Goal: Task Accomplishment & Management: Manage account settings

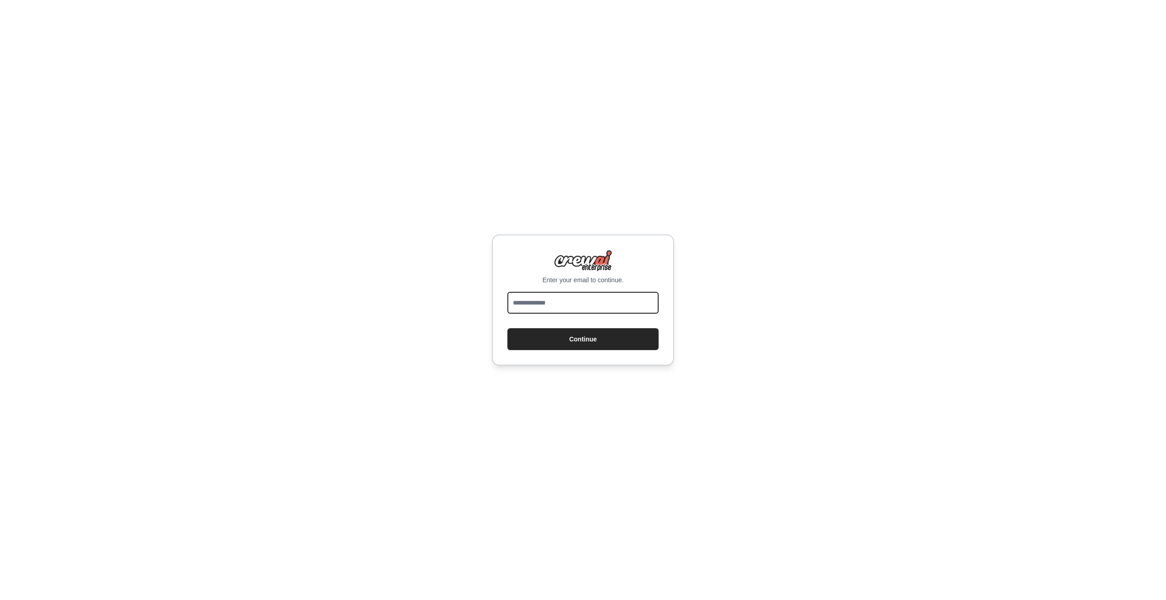
click at [558, 297] on input "email" at bounding box center [582, 303] width 151 height 22
click at [537, 300] on input "email" at bounding box center [582, 303] width 151 height 22
type input "**********"
click at [507, 328] on button "Continue" at bounding box center [582, 339] width 151 height 22
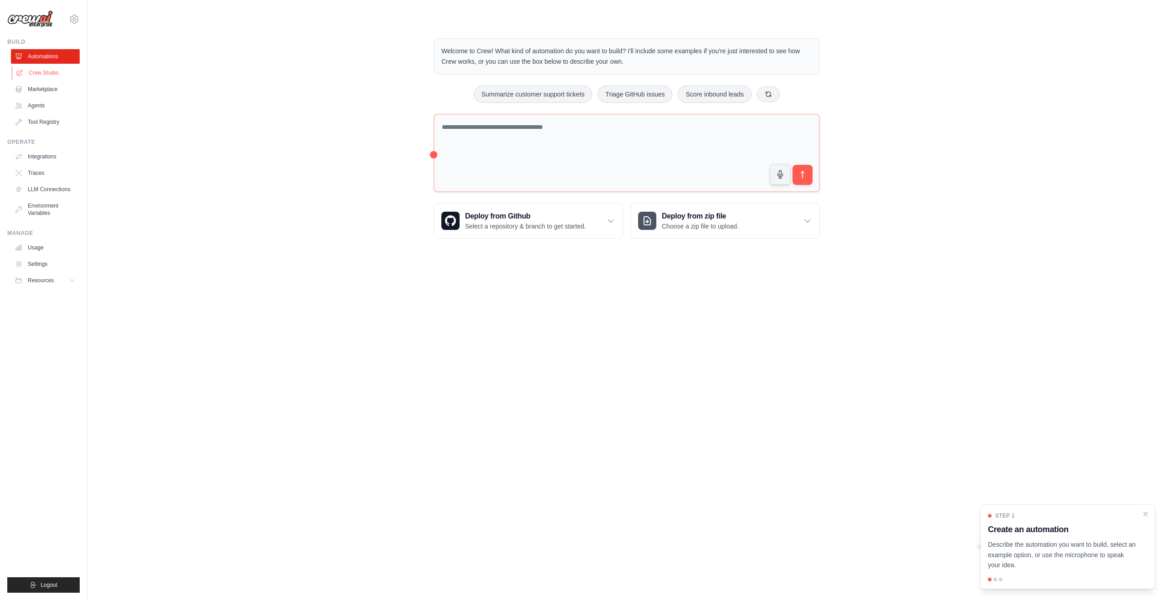
click at [28, 72] on link "Crew Studio" at bounding box center [46, 73] width 69 height 15
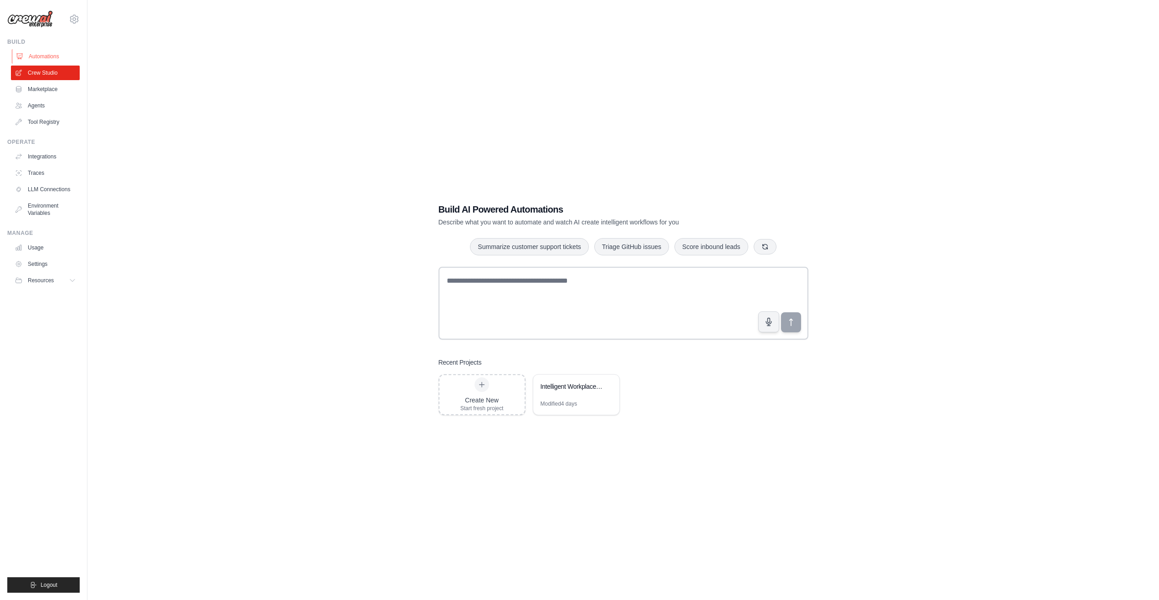
click at [46, 58] on link "Automations" at bounding box center [46, 56] width 69 height 15
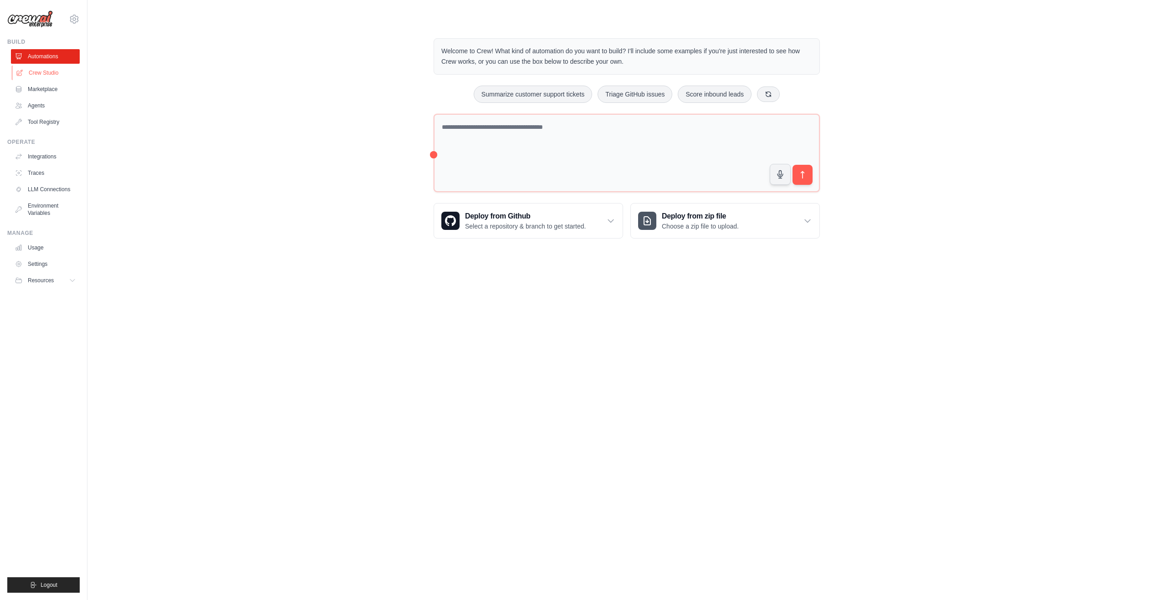
click at [47, 75] on link "Crew Studio" at bounding box center [46, 73] width 69 height 15
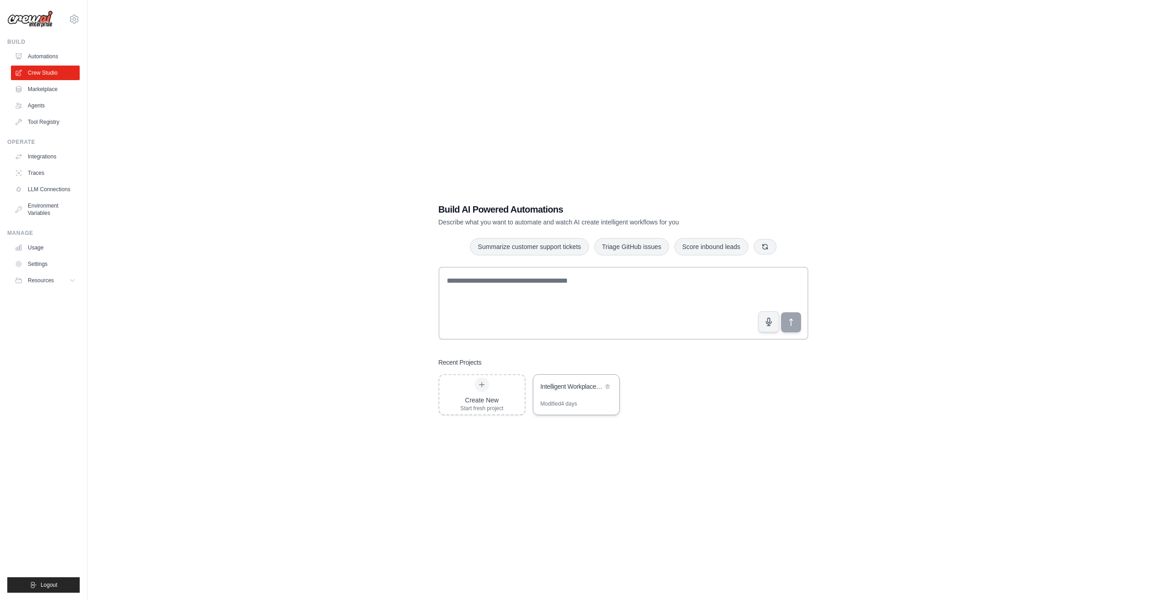
click at [578, 400] on div "Modified 4 days" at bounding box center [559, 403] width 37 height 7
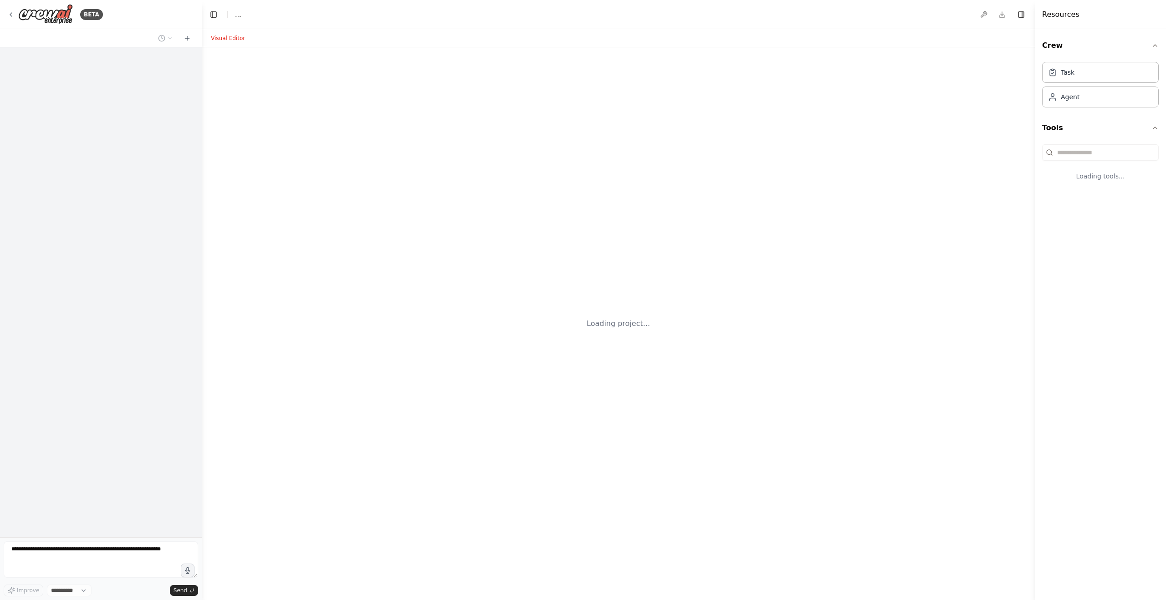
select select "****"
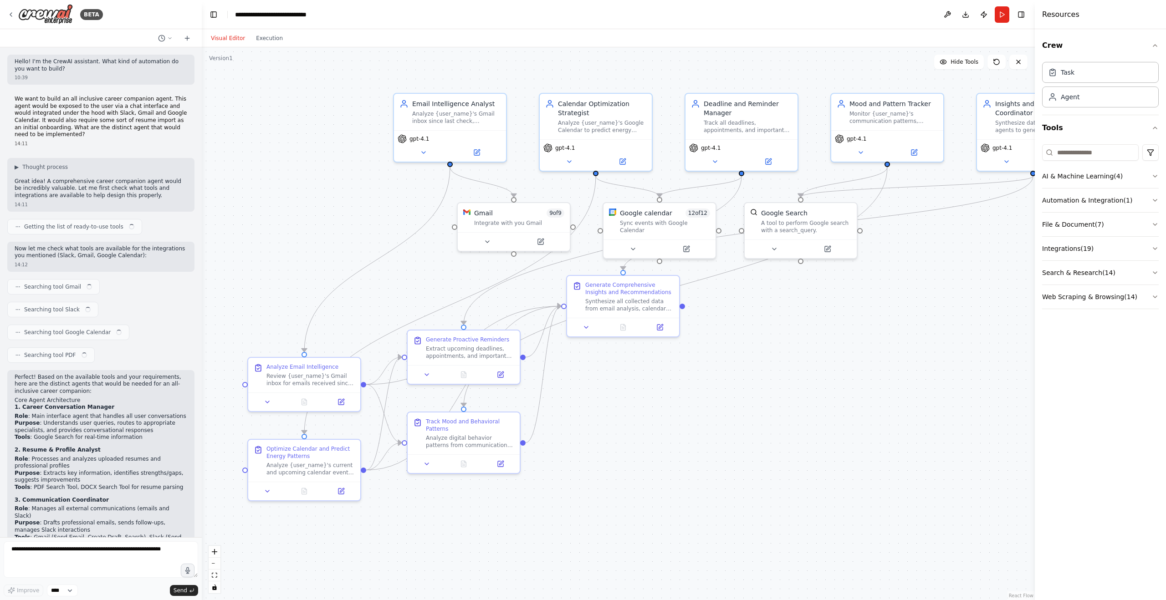
scroll to position [2848, 0]
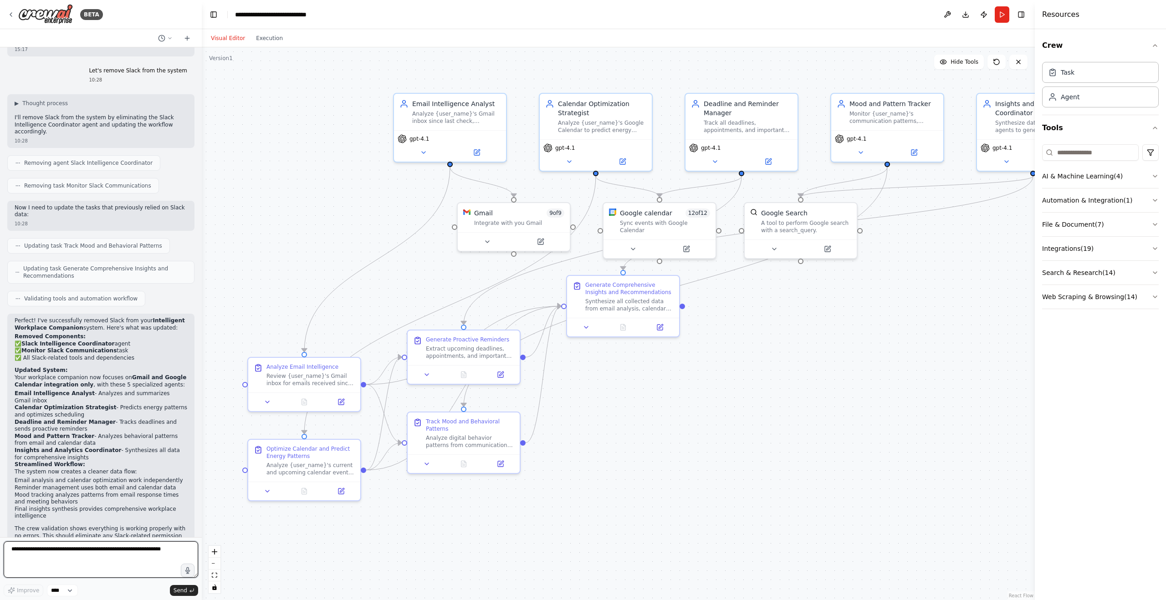
click at [34, 555] on textarea at bounding box center [101, 560] width 195 height 36
type textarea "**********"
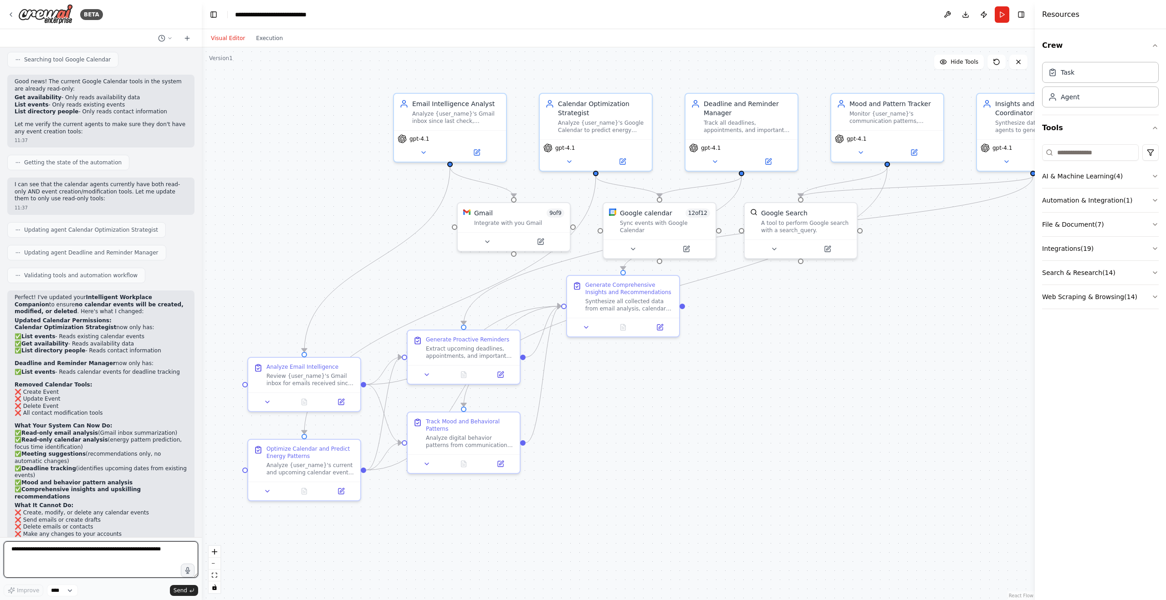
scroll to position [3461, 0]
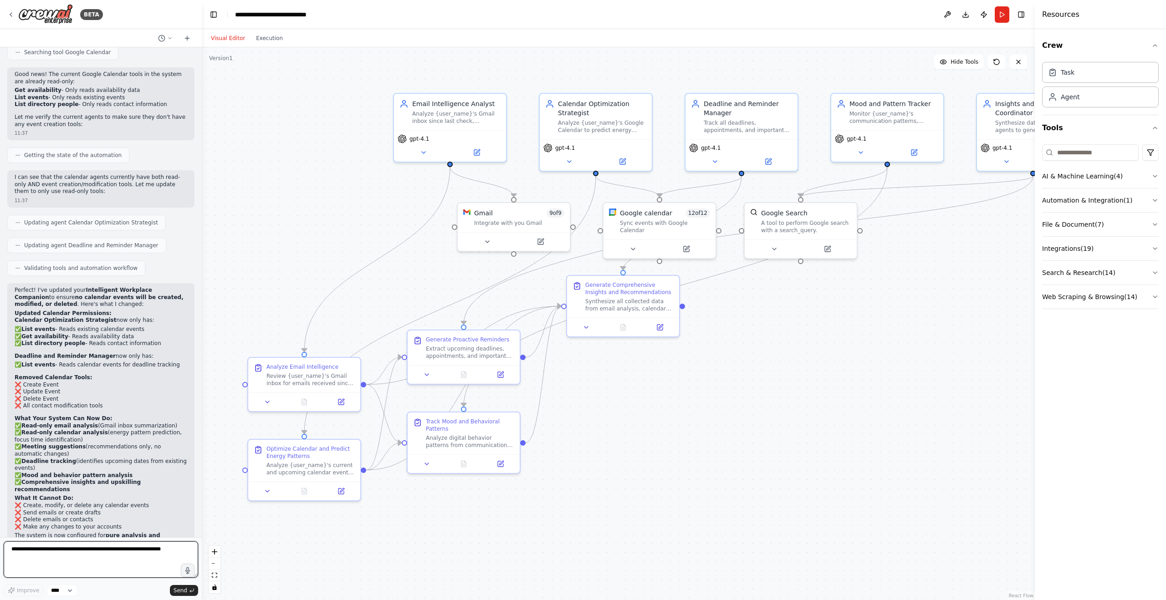
click at [37, 554] on textarea at bounding box center [101, 560] width 195 height 36
type textarea "**********"
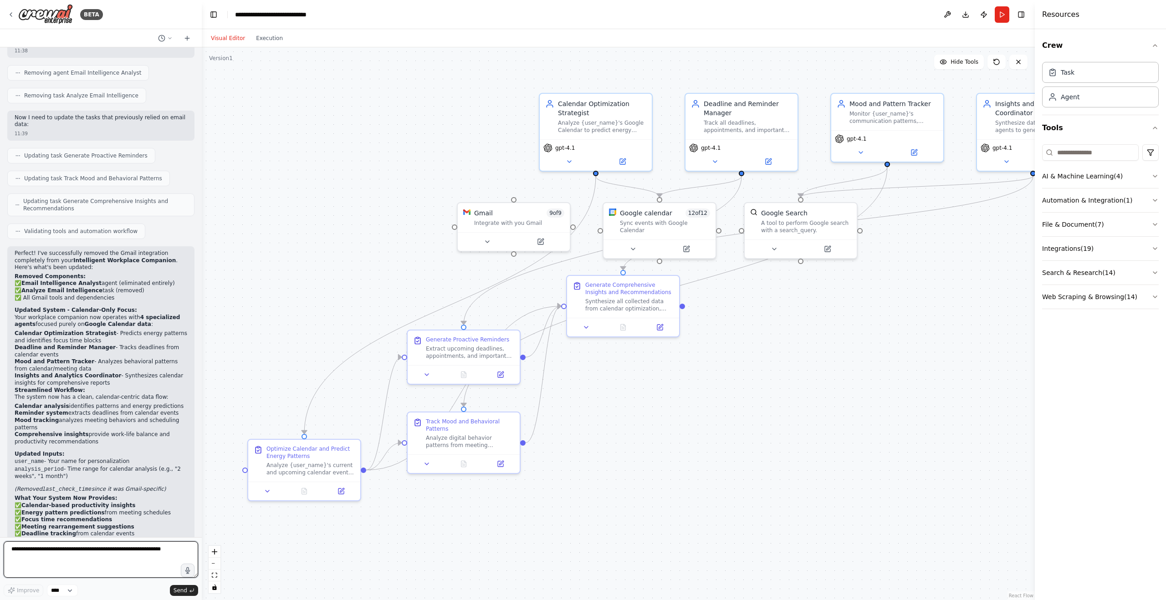
scroll to position [4082, 0]
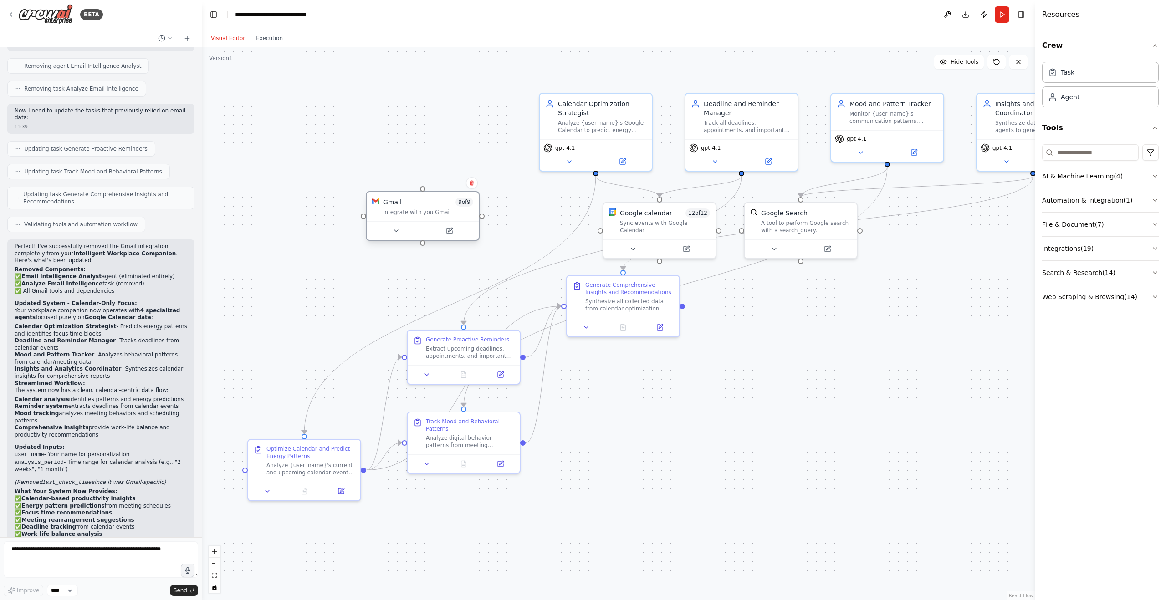
drag, startPoint x: 509, startPoint y: 227, endPoint x: 414, endPoint y: 218, distance: 95.6
click at [414, 218] on div "Gmail 9 of 9 Integrate with you Gmail" at bounding box center [423, 206] width 112 height 29
click at [470, 184] on icon at bounding box center [471, 182] width 5 height 5
click at [444, 202] on div "Gmail 9 of 9" at bounding box center [428, 202] width 90 height 9
click at [468, 184] on button at bounding box center [472, 183] width 12 height 12
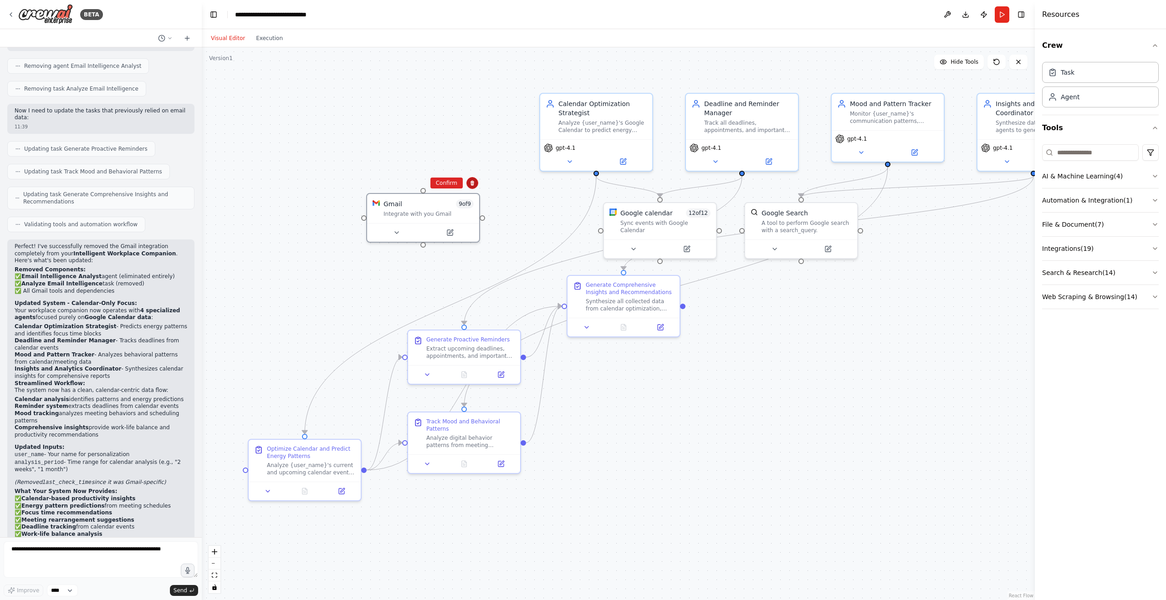
click at [475, 184] on icon at bounding box center [472, 182] width 5 height 5
click at [475, 184] on button at bounding box center [472, 183] width 12 height 12
click at [446, 180] on button "Confirm" at bounding box center [446, 183] width 32 height 11
click at [12, 13] on icon at bounding box center [10, 14] width 7 height 7
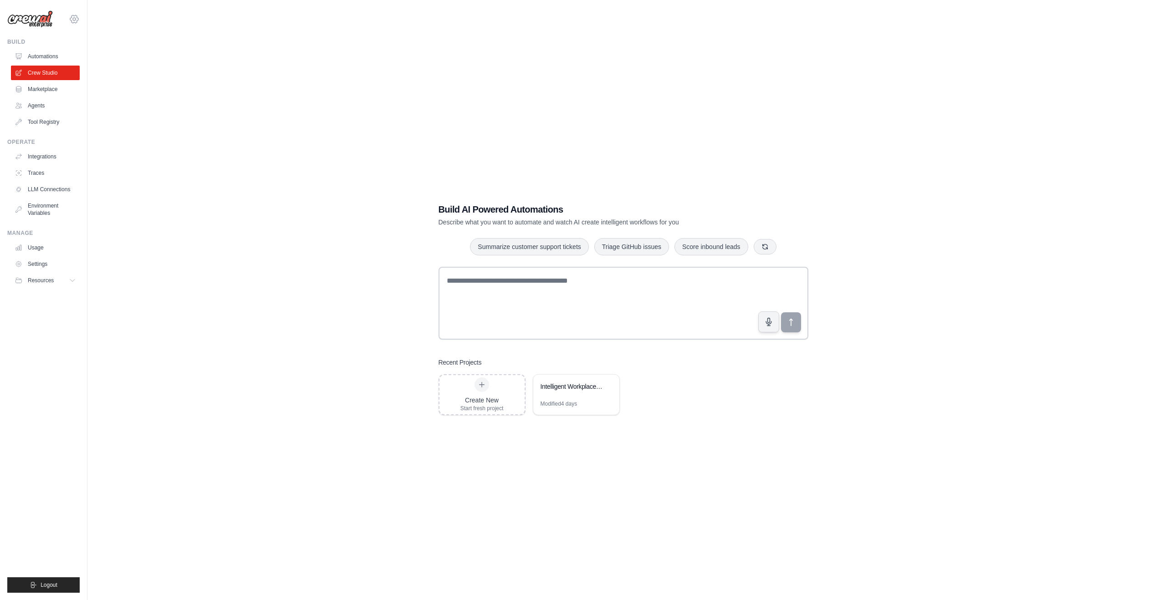
click at [77, 21] on icon at bounding box center [74, 19] width 11 height 11
click at [60, 60] on link "Settings" at bounding box center [74, 61] width 80 height 16
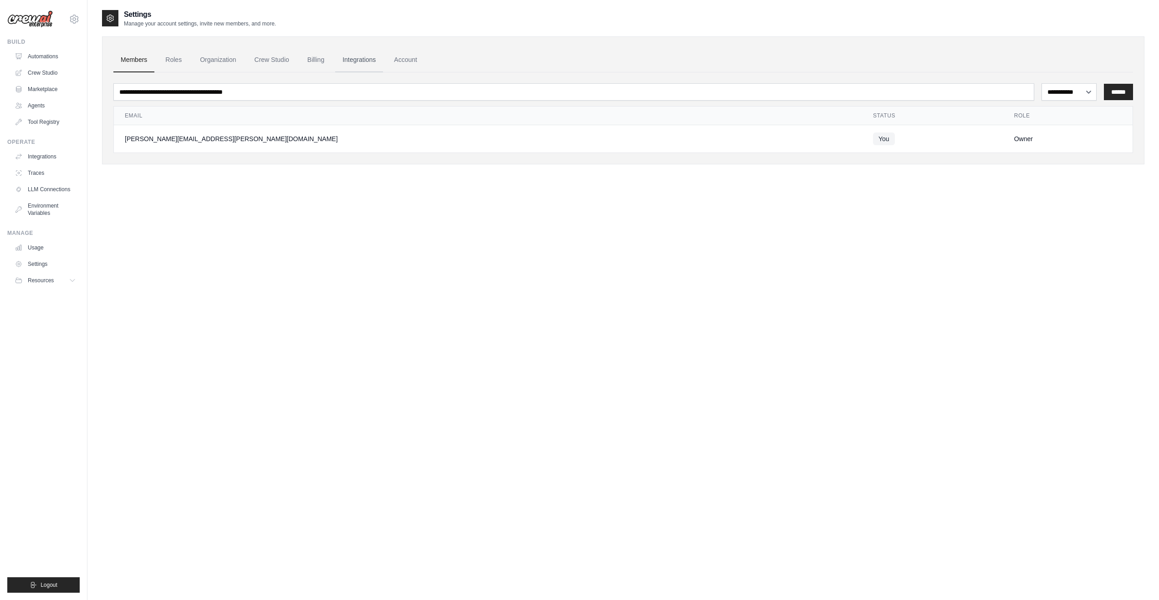
click at [358, 56] on link "Integrations" at bounding box center [359, 60] width 48 height 25
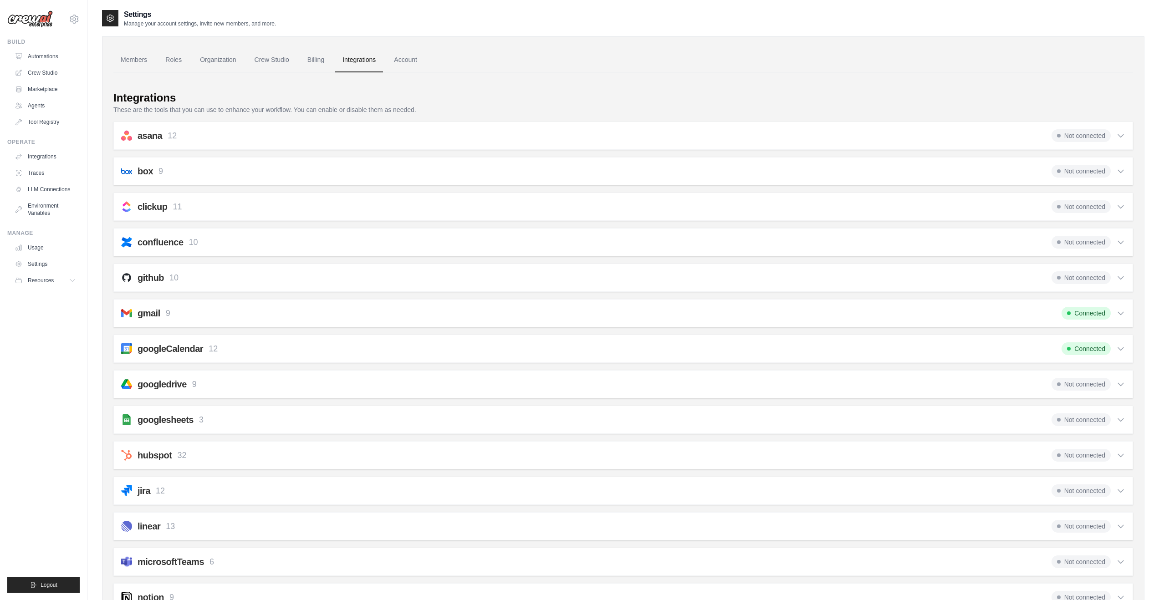
click at [1119, 308] on div "Connected" at bounding box center [1094, 313] width 64 height 13
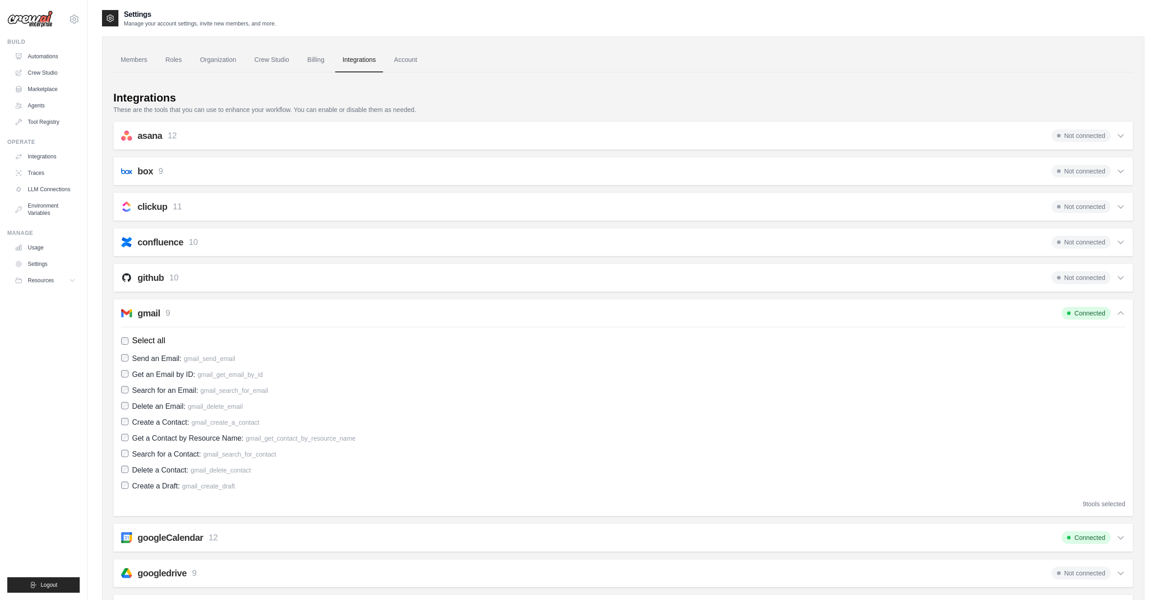
click at [120, 341] on div "gmail 9 Connected Select all Send an Email: gmail_send_email Get an Email by ID…" at bounding box center [623, 407] width 1020 height 217
click at [1095, 314] on span "Connected" at bounding box center [1086, 313] width 49 height 13
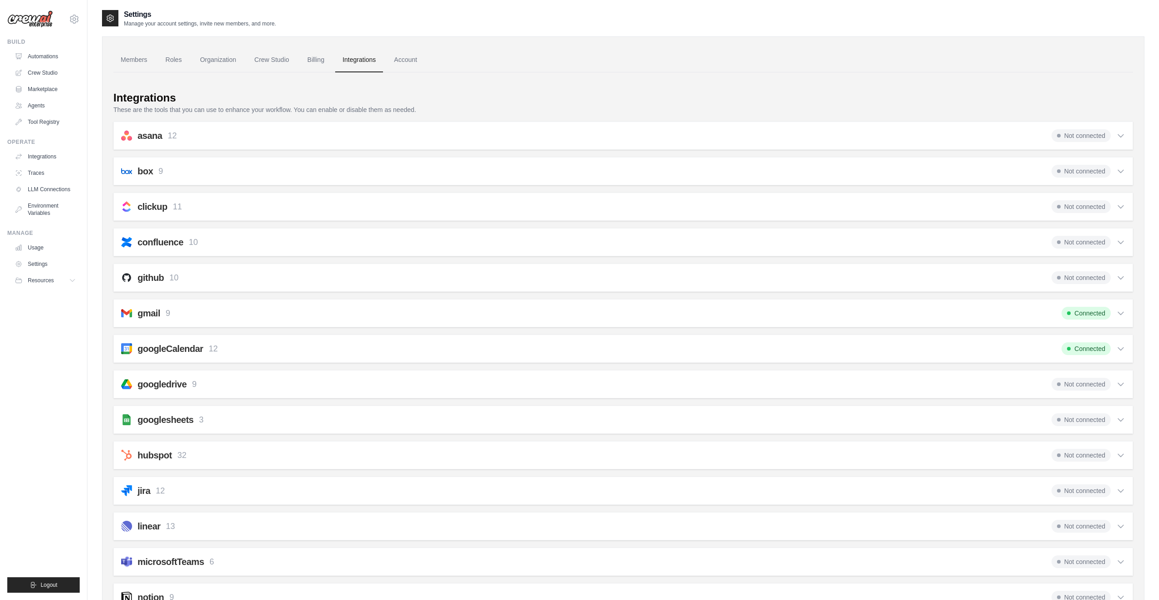
click at [1094, 316] on span "Connected" at bounding box center [1086, 313] width 49 height 13
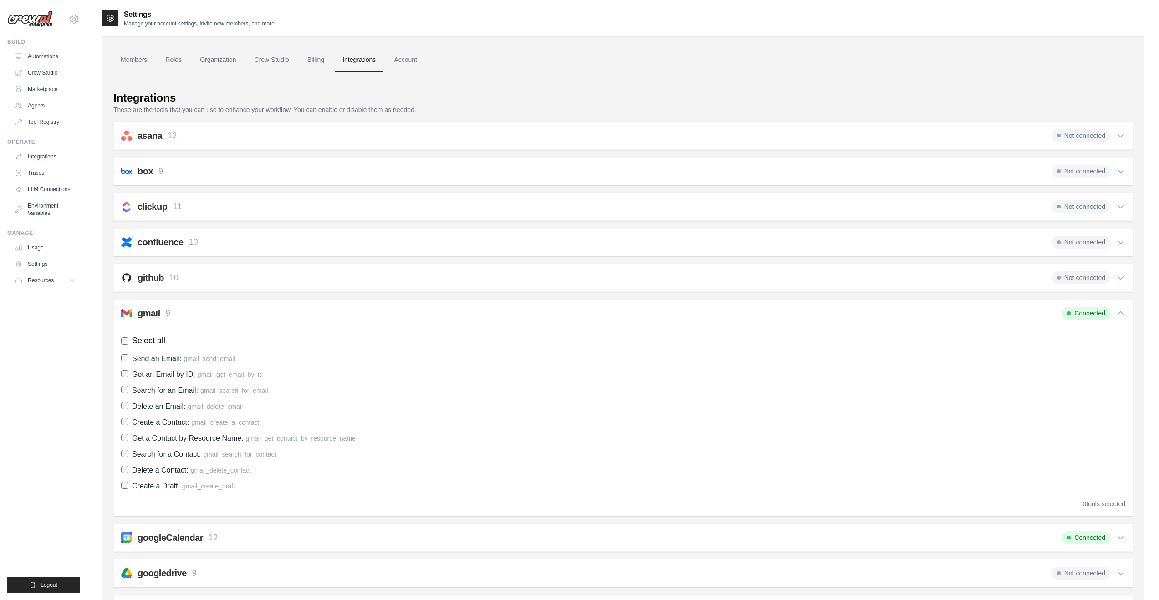
click at [155, 313] on h2 "gmail" at bounding box center [149, 313] width 23 height 13
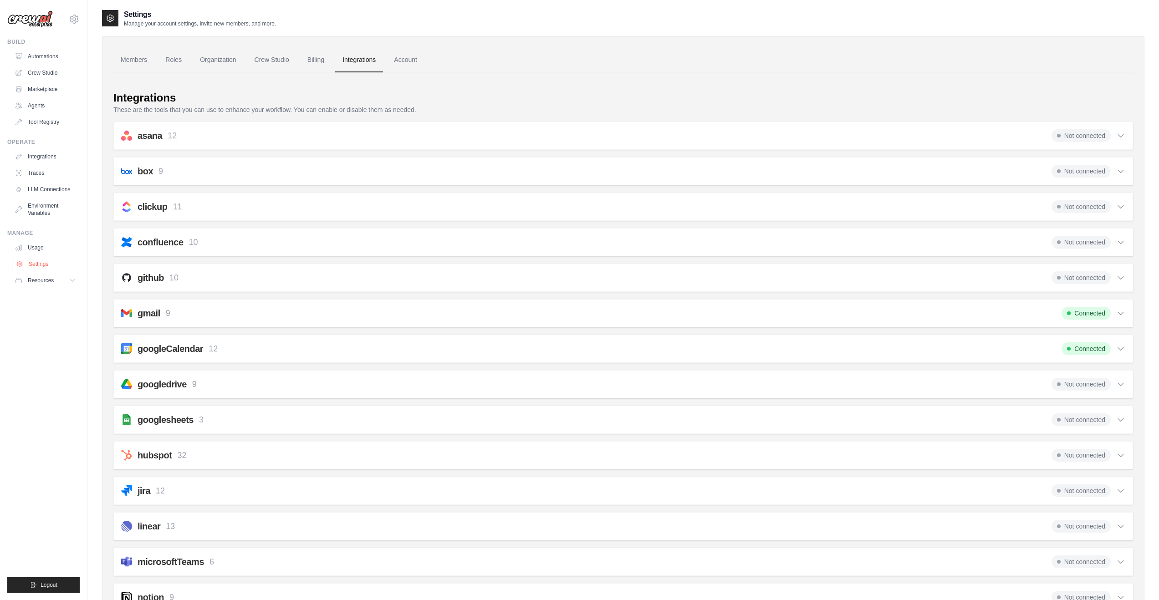
click at [36, 263] on link "Settings" at bounding box center [46, 264] width 69 height 15
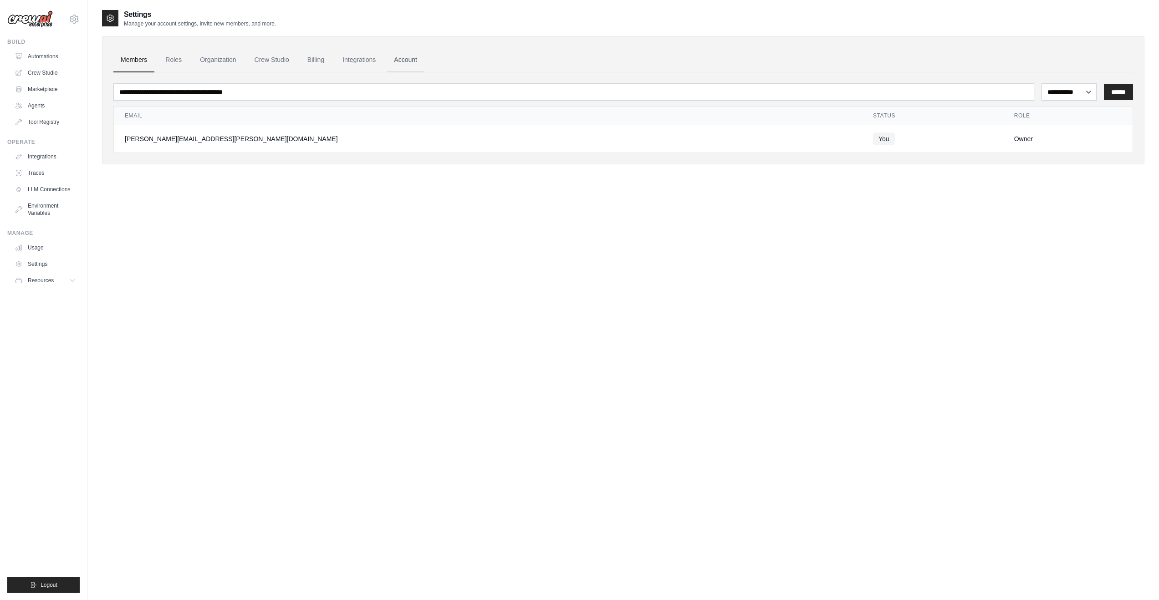
click at [399, 57] on link "Account" at bounding box center [406, 60] width 38 height 25
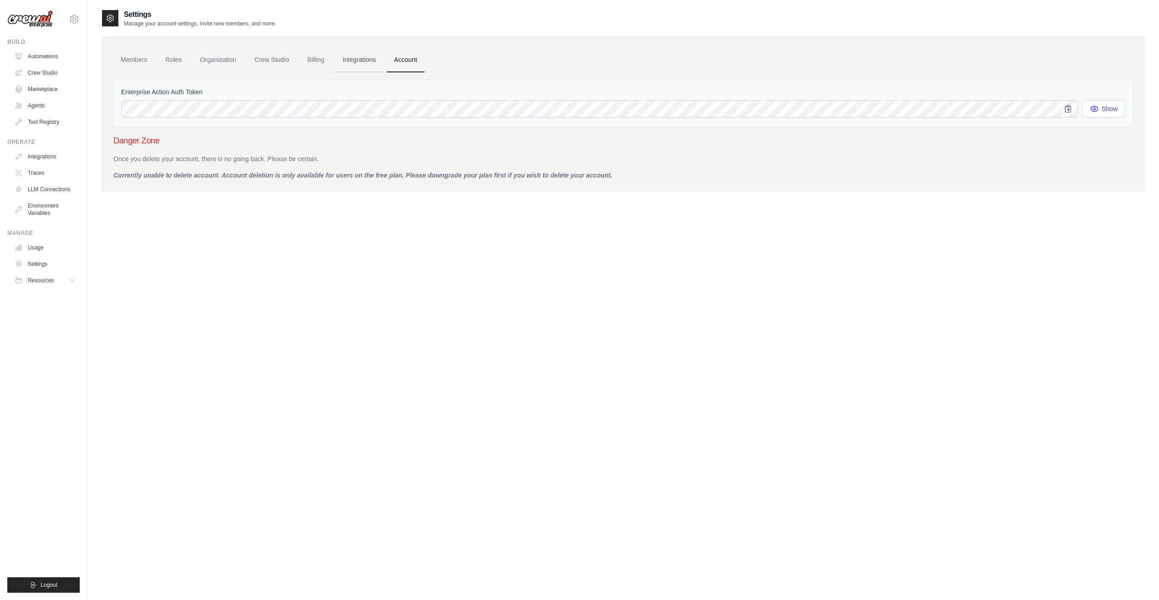
click at [368, 57] on link "Integrations" at bounding box center [359, 60] width 48 height 25
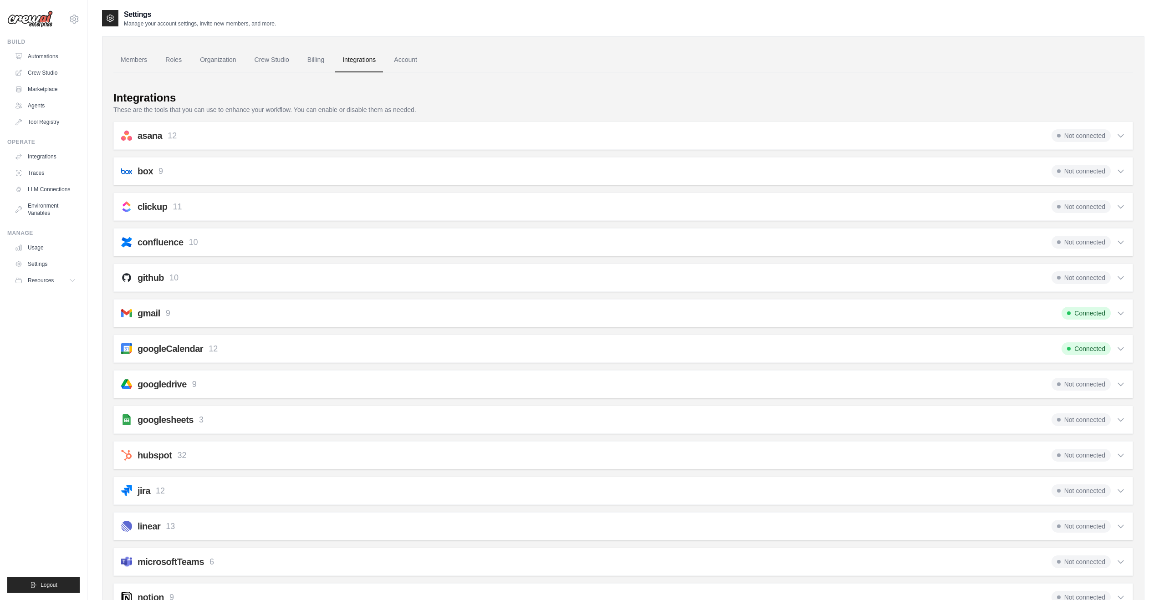
click at [297, 61] on ul "Members Roles Organization Crew Studio Billing Integrations Account" at bounding box center [623, 60] width 1020 height 25
click at [320, 61] on link "Billing" at bounding box center [315, 60] width 31 height 25
click at [262, 56] on link "Crew Studio" at bounding box center [271, 60] width 49 height 25
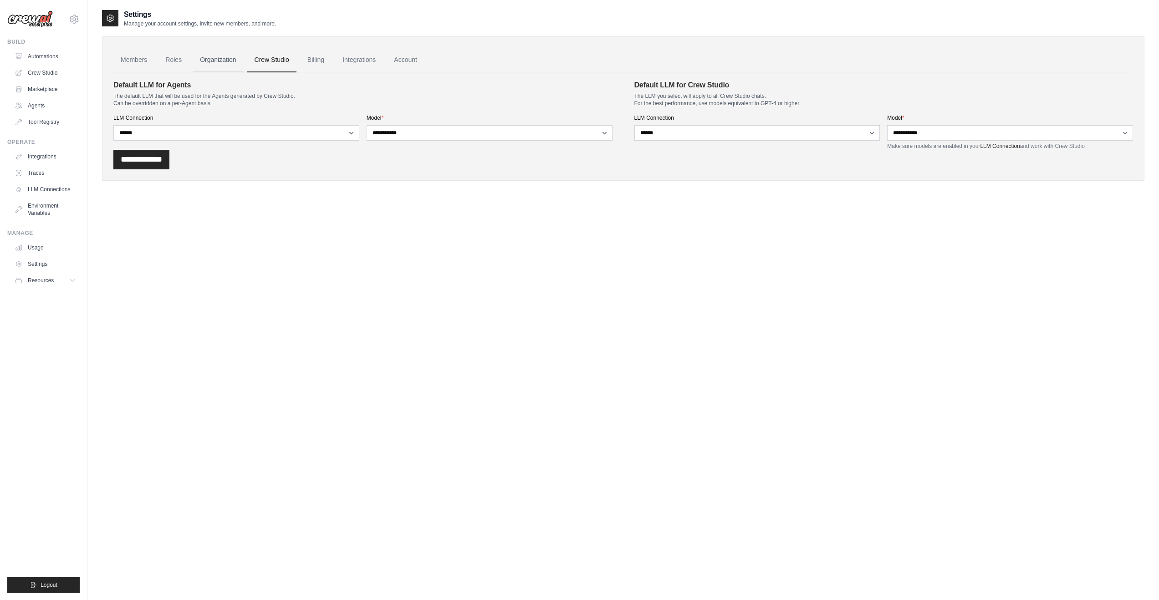
click at [220, 64] on link "Organization" at bounding box center [218, 60] width 51 height 25
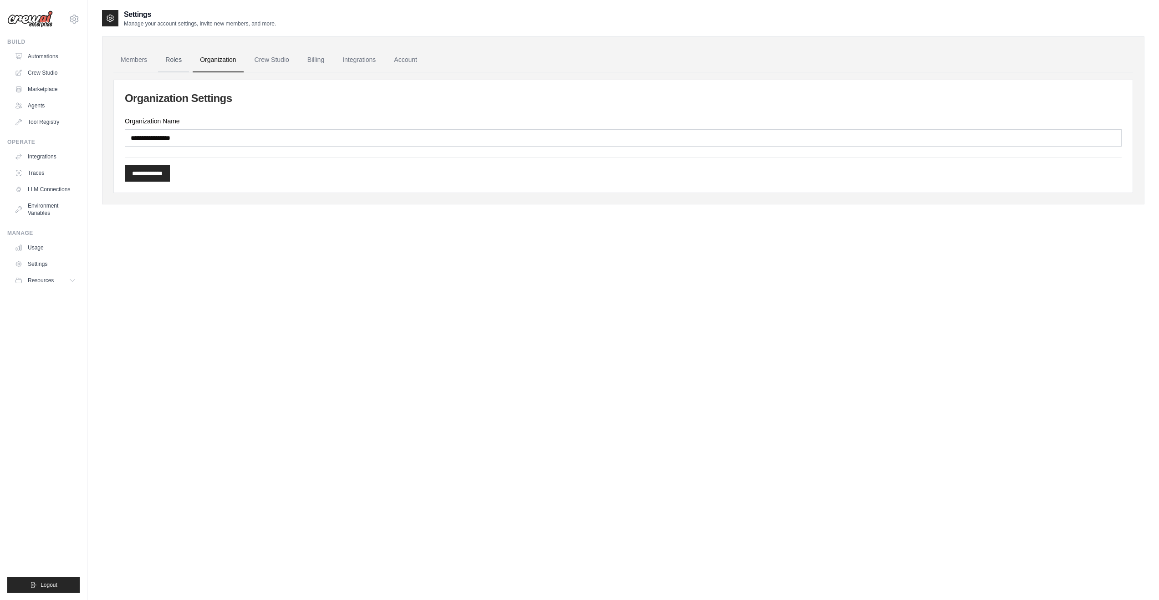
click at [174, 67] on link "Roles" at bounding box center [173, 60] width 31 height 25
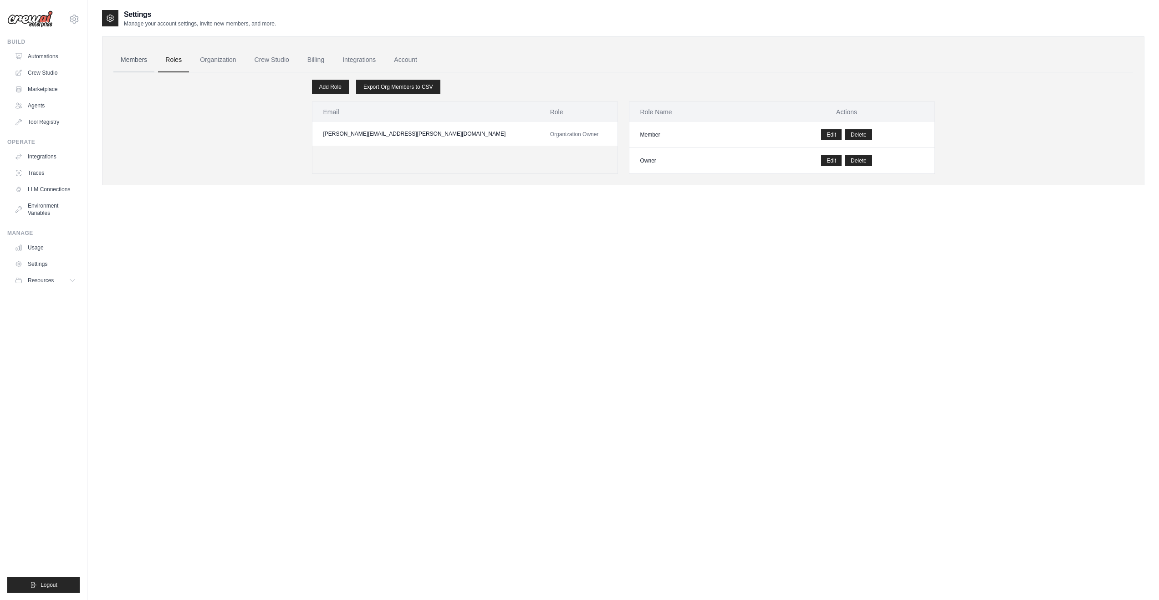
click at [127, 55] on link "Members" at bounding box center [133, 60] width 41 height 25
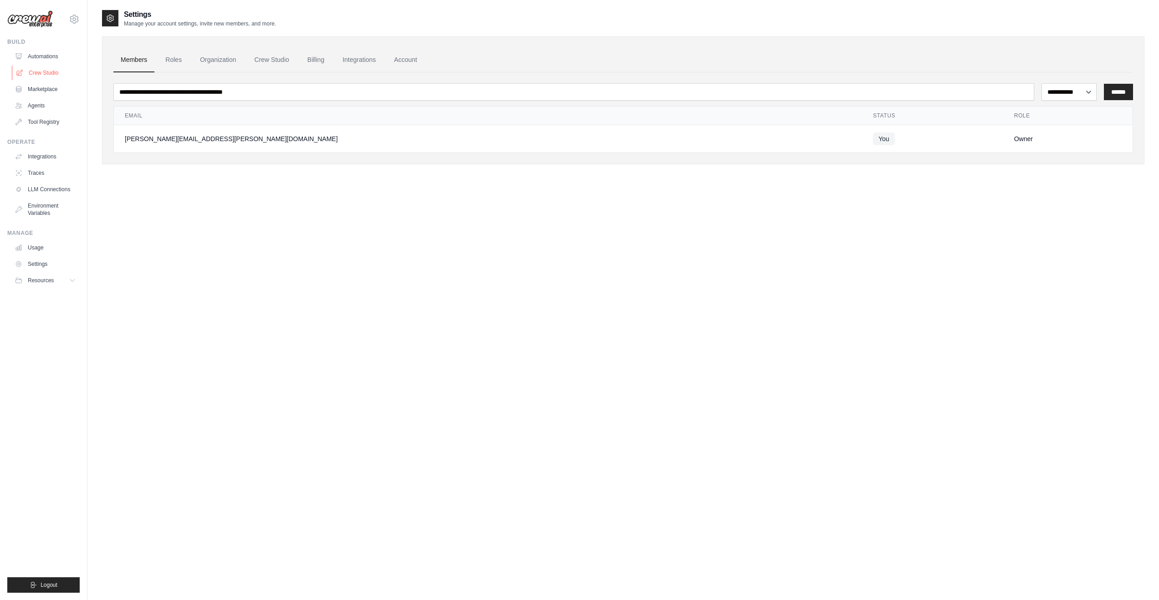
click at [39, 70] on link "Crew Studio" at bounding box center [46, 73] width 69 height 15
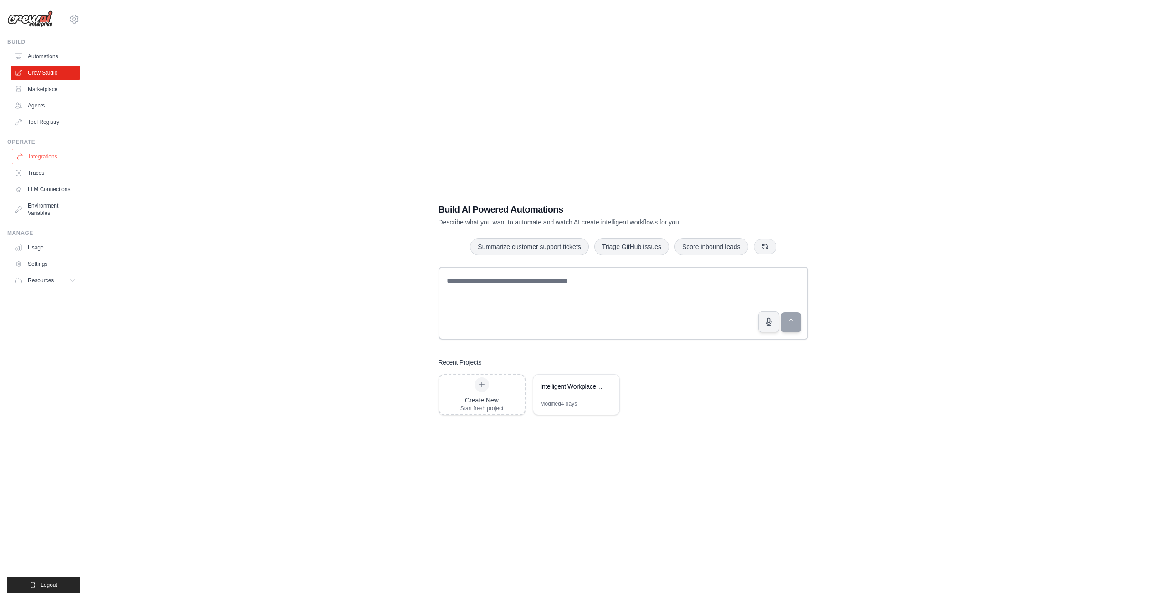
click at [52, 159] on link "Integrations" at bounding box center [46, 156] width 69 height 15
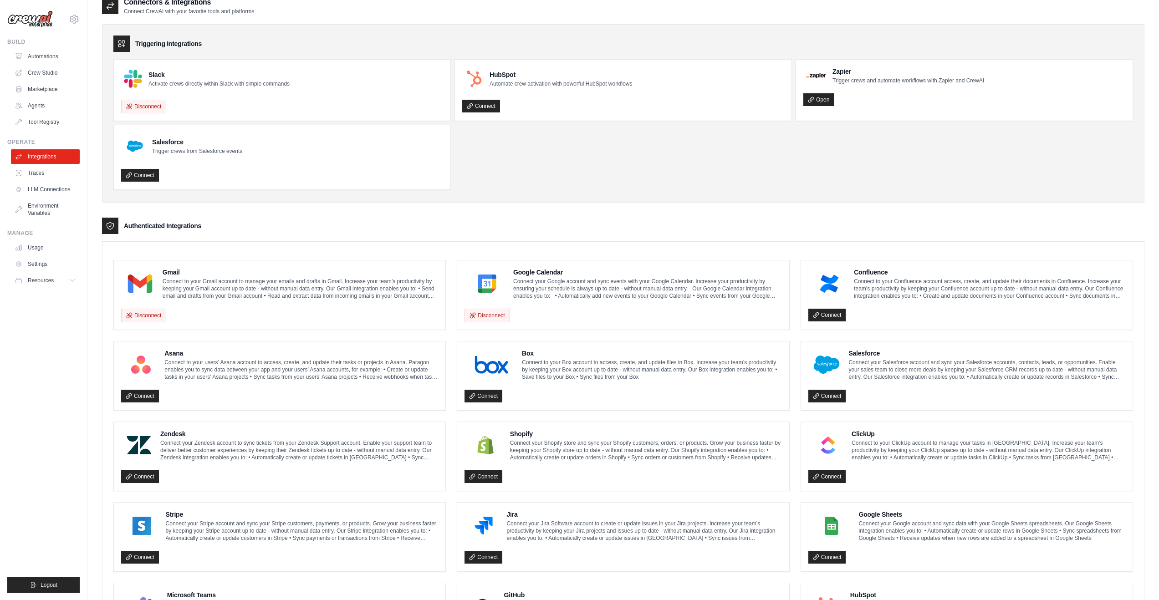
scroll to position [14, 0]
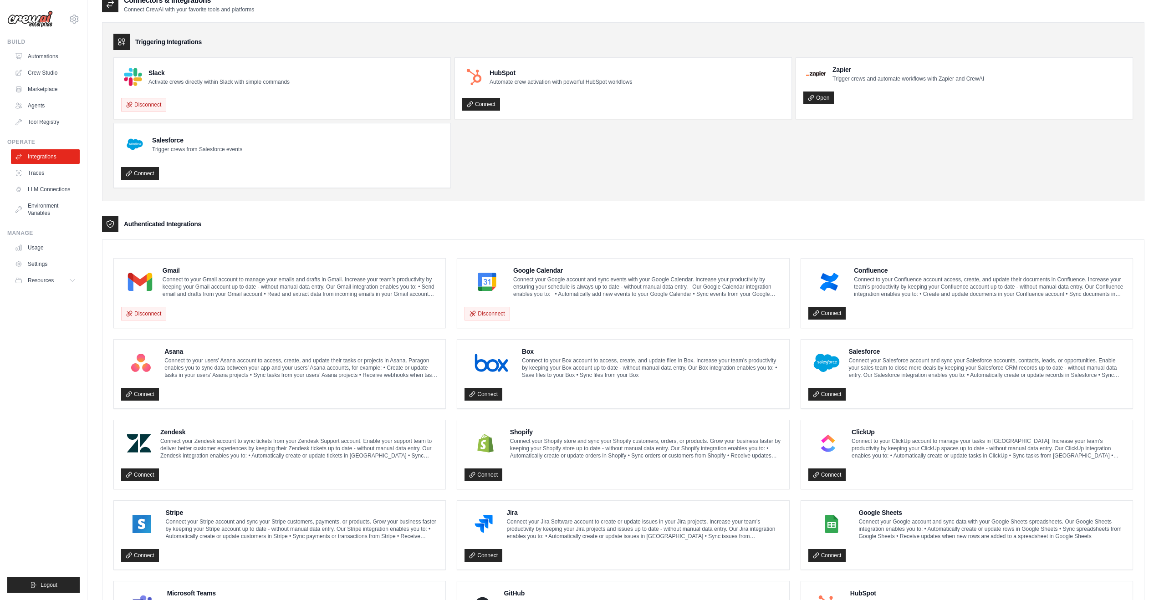
click at [161, 303] on div "Disconnect" at bounding box center [279, 311] width 317 height 19
click at [161, 310] on button "Disconnect" at bounding box center [143, 314] width 45 height 14
